Goal: Task Accomplishment & Management: Use online tool/utility

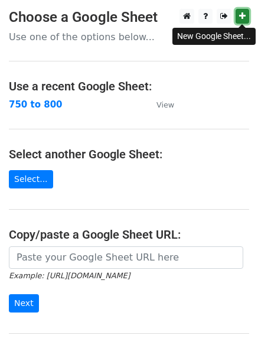
click at [246, 15] on link at bounding box center [243, 16] width 14 height 15
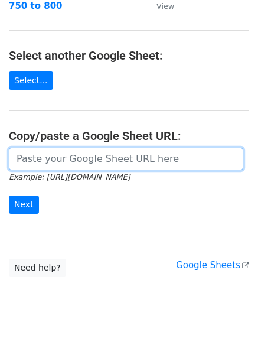
click at [57, 159] on input "url" at bounding box center [126, 159] width 235 height 22
paste input "https://docs.google.com/spreadsheets/d/1c9OtCK-O6_gQLM7dDWsArr5yJM2ERyXut9qKuXl…"
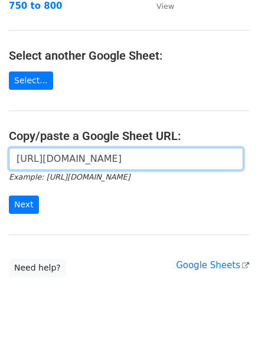
scroll to position [0, 292]
type input "https://docs.google.com/spreadsheets/d/1c9OtCK-O6_gQLM7dDWsArr5yJM2ERyXut9qKuXl…"
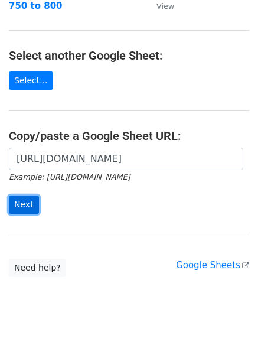
click at [20, 205] on input "Next" at bounding box center [24, 205] width 30 height 18
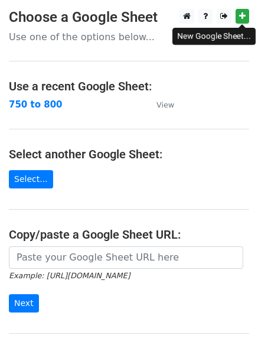
click at [244, 16] on icon at bounding box center [242, 16] width 7 height 8
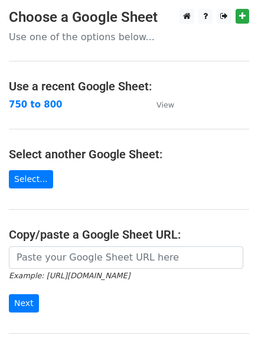
scroll to position [99, 0]
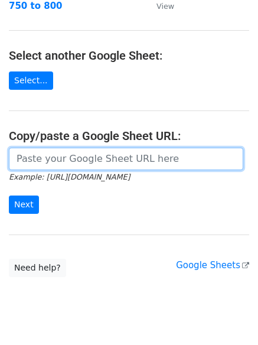
click at [60, 156] on input "url" at bounding box center [126, 159] width 235 height 22
paste input "https://docs.google.com/spreadsheets/d/1-zuD1bnYLs9sDPHeV4iwRTDhoGVTNoONl7JYxlr…"
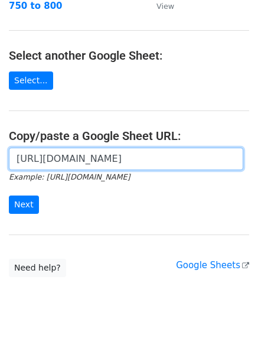
scroll to position [0, 256]
type input "https://docs.google.com/spreadsheets/d/1-zuD1bnYLs9sDPHeV4iwRTDhoGVTNoONl7JYxlr…"
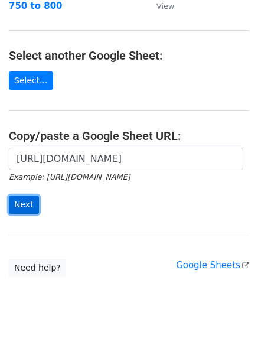
click at [24, 205] on input "Next" at bounding box center [24, 205] width 30 height 18
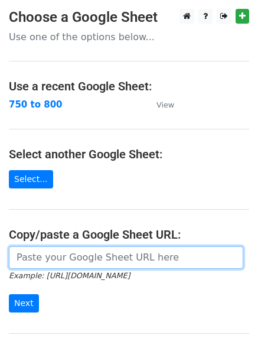
click at [51, 256] on input "url" at bounding box center [126, 257] width 235 height 22
paste input "markemartin1251@gmail.com garageworks832@gmail.com houstonfrontdoorrefinishing9…"
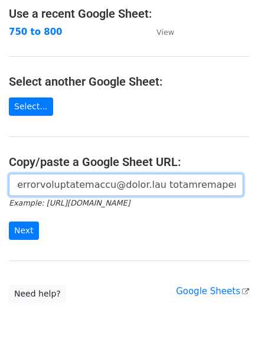
scroll to position [99, 0]
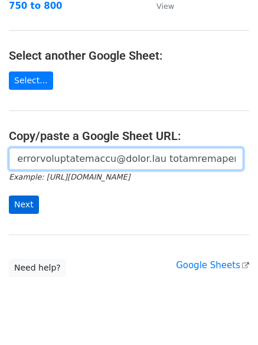
type input "markemartin1251@gmail.com garageworks832@gmail.com houstonfrontdoorrefinishing9…"
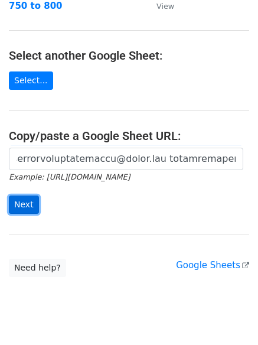
scroll to position [0, 0]
click at [25, 211] on input "Next" at bounding box center [24, 205] width 30 height 18
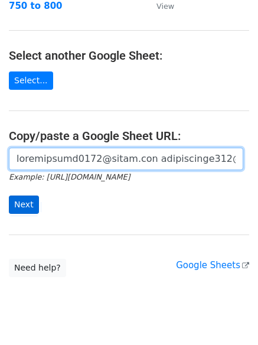
scroll to position [0, 6723]
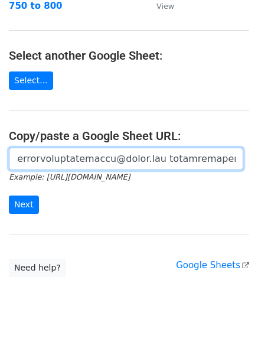
click at [43, 161] on input "url" at bounding box center [126, 159] width 235 height 22
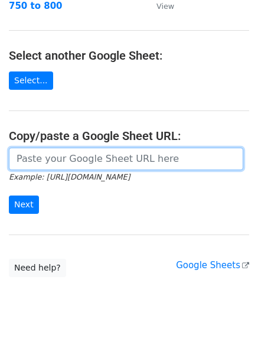
scroll to position [0, 0]
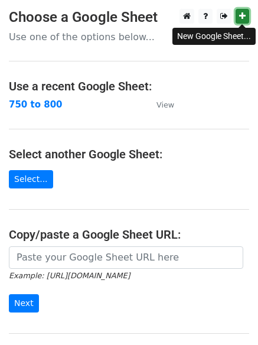
click at [241, 16] on icon at bounding box center [242, 16] width 7 height 8
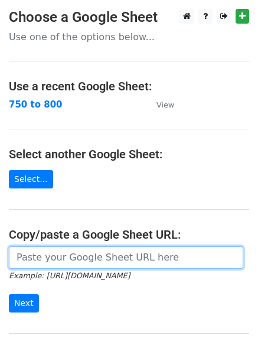
drag, startPoint x: 63, startPoint y: 196, endPoint x: 73, endPoint y: 259, distance: 63.5
click at [73, 259] on input "url" at bounding box center [126, 257] width 235 height 22
paste input "https://docs.google.com/spreadsheets/d/13G83c9O8980AbfS6AE_hf250ezWNVnk-4sM0xf0…"
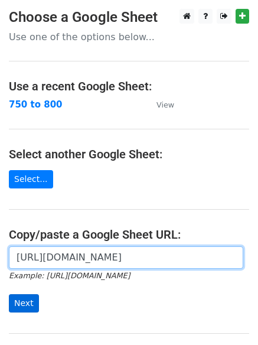
type input "https://docs.google.com/spreadsheets/d/13G83c9O8980AbfS6AE_hf250ezWNVnk-4sM0xf0…"
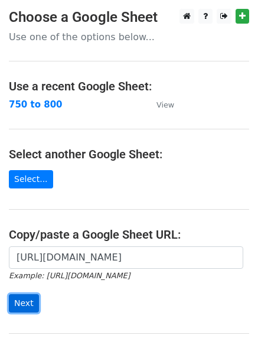
scroll to position [0, 0]
click at [20, 298] on input "Next" at bounding box center [24, 303] width 30 height 18
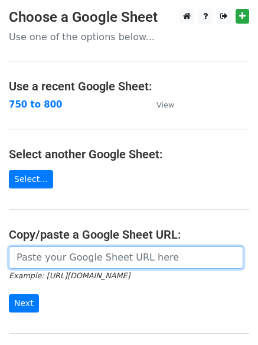
click at [88, 257] on input "url" at bounding box center [126, 257] width 235 height 22
paste input "https://docs.google.com/spreadsheets/d/1rHLNLreIzb_QUMxJ5Ni31GadkTpAfYU98m-U0A5…"
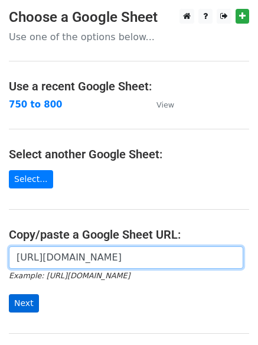
type input "https://docs.google.com/spreadsheets/d/1rHLNLreIzb_QUMxJ5Ni31GadkTpAfYU98m-U0A5…"
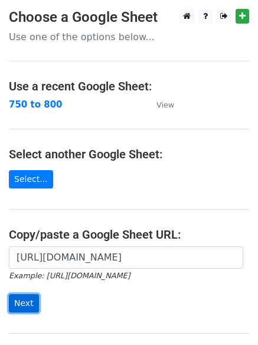
scroll to position [0, 0]
click at [25, 298] on input "Next" at bounding box center [24, 303] width 30 height 18
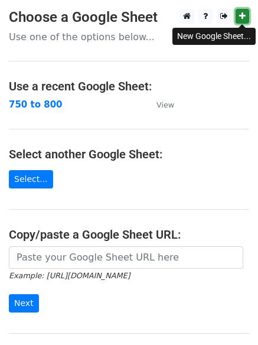
click at [241, 12] on link at bounding box center [243, 16] width 14 height 15
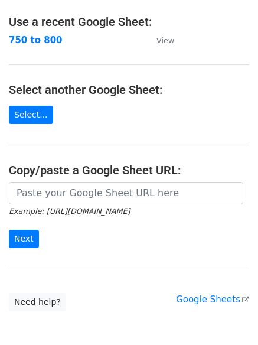
scroll to position [99, 0]
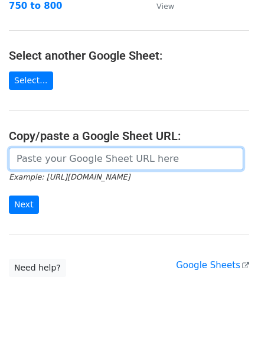
click at [77, 163] on input "url" at bounding box center [126, 159] width 235 height 22
paste input "https://docs.google.com/spreadsheets/d/1R8Knz8SUPHLOGZGGpsb_8Jqjd_x4NLDBgl-ci5f…"
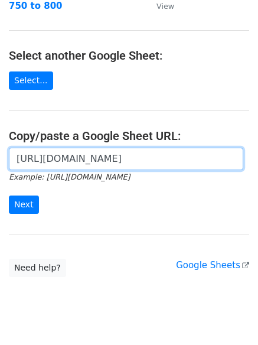
scroll to position [0, 252]
type input "https://docs.google.com/spreadsheets/d/1R8Knz8SUPHLOGZGGpsb_8Jqjd_x4NLDBgl-ci5f…"
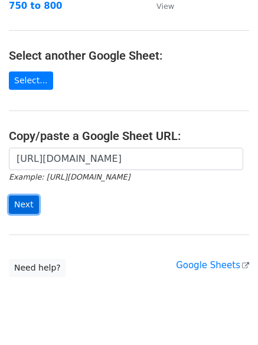
scroll to position [0, 0]
click at [27, 207] on input "Next" at bounding box center [24, 205] width 30 height 18
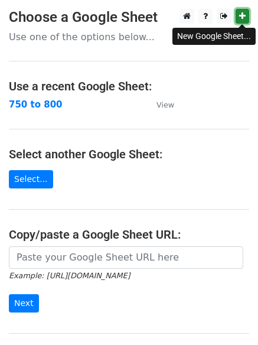
click at [241, 16] on icon at bounding box center [242, 16] width 7 height 8
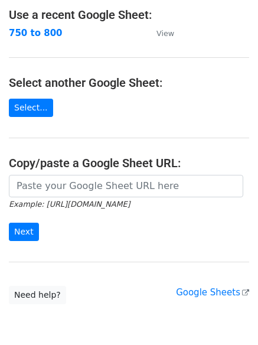
scroll to position [99, 0]
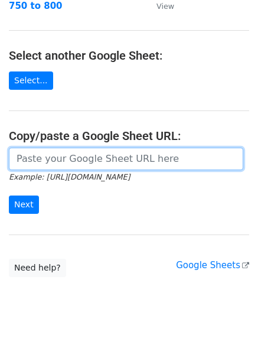
click at [60, 158] on input "url" at bounding box center [126, 159] width 235 height 22
paste input "[URL][DOMAIN_NAME]"
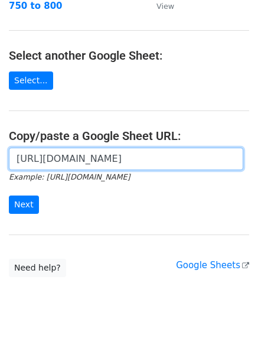
scroll to position [0, 271]
type input "https://docs.google.com/spreadsheets/d/1M8BjOQdlXI970v94oZprO8woJHtqWzuYXdQQoa1…"
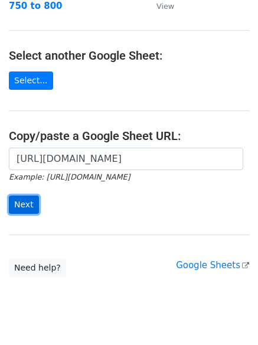
click at [17, 207] on input "Next" at bounding box center [24, 205] width 30 height 18
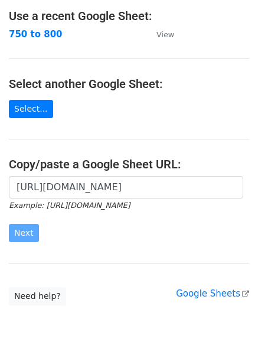
scroll to position [125, 0]
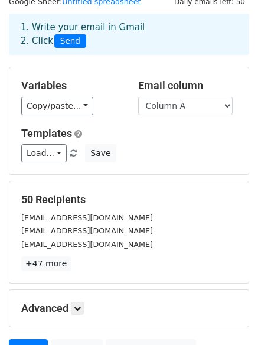
scroll to position [99, 0]
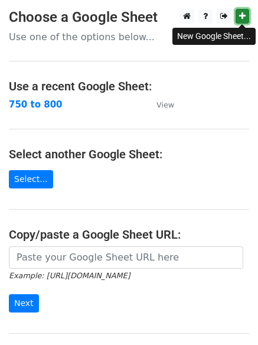
click at [242, 17] on icon at bounding box center [242, 16] width 7 height 8
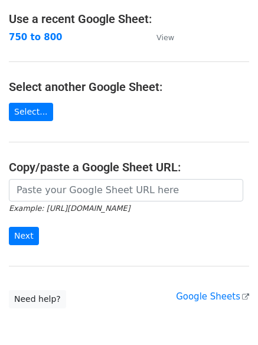
scroll to position [125, 0]
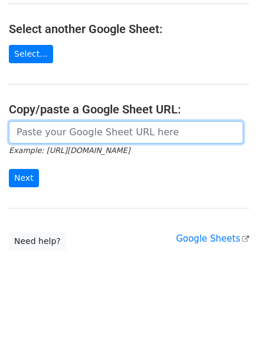
click at [62, 135] on input "url" at bounding box center [126, 132] width 235 height 22
paste input "https://docs.google.com/spreadsheets/d/1kaz7NGCxTW7doarR3l6_q3sjZ6Ne9jMxgbiqg7y…"
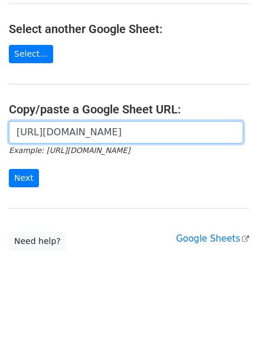
scroll to position [0, 255]
type input "https://docs.google.com/spreadsheets/d/1kaz7NGCxTW7doarR3l6_q3sjZ6Ne9jMxgbiqg7y…"
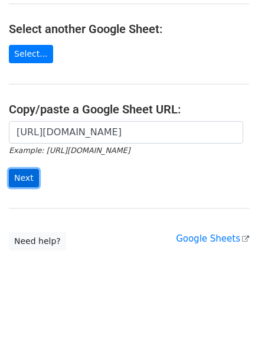
scroll to position [0, 0]
click at [22, 180] on input "Next" at bounding box center [24, 178] width 30 height 18
